Goal: Task Accomplishment & Management: Use online tool/utility

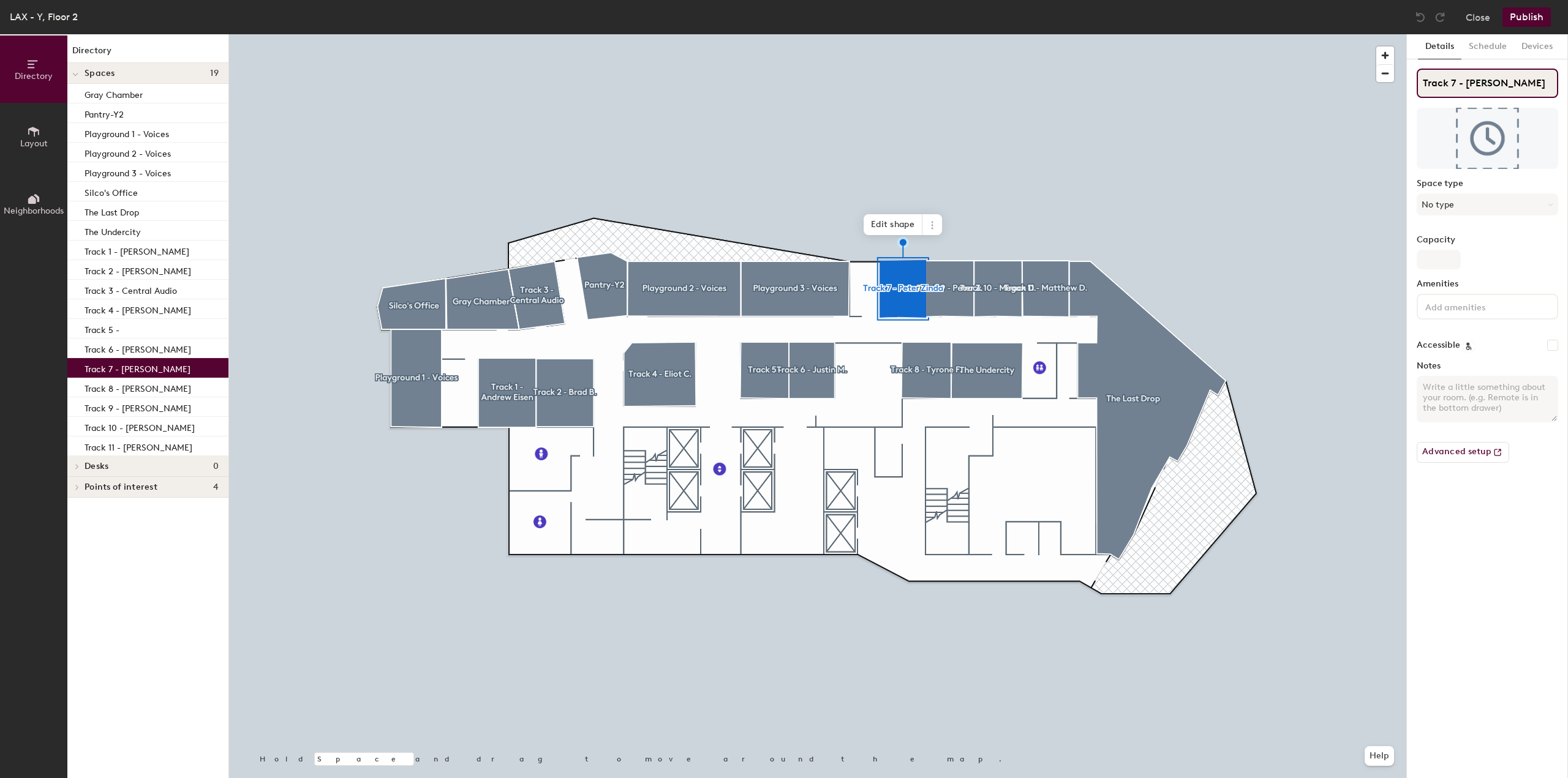
click at [1535, 76] on input "Track 7 - [PERSON_NAME]" at bounding box center [1487, 83] width 142 height 30
type input "Track 7 -"
click at [1545, 25] on button "Publish" at bounding box center [1527, 17] width 48 height 19
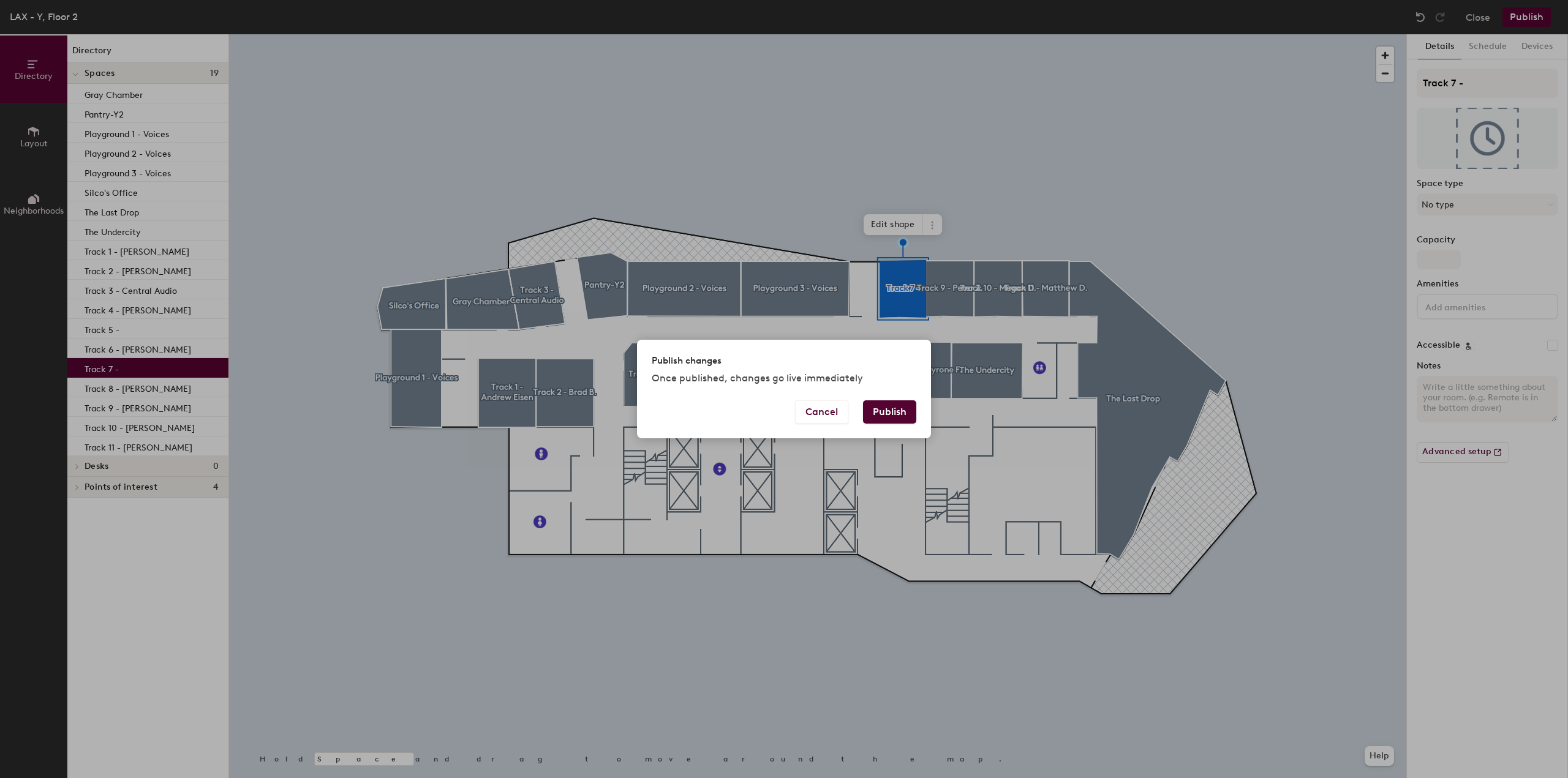
click at [881, 413] on button "Publish" at bounding box center [889, 412] width 53 height 23
